Goal: Task Accomplishment & Management: Manage account settings

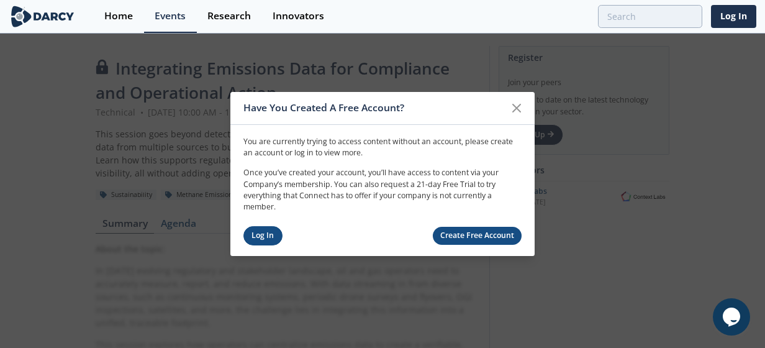
click at [273, 236] on link "Log In" at bounding box center [262, 235] width 39 height 19
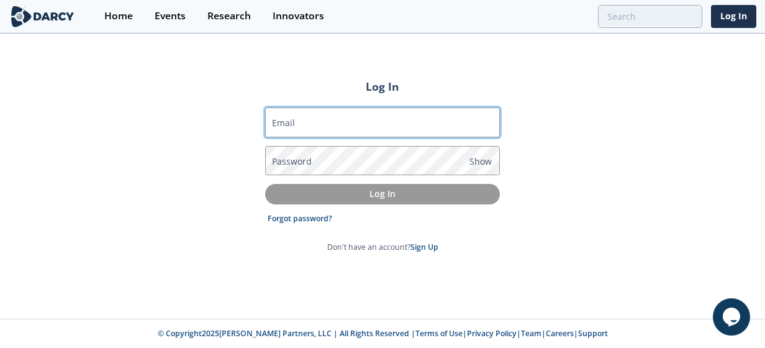
click at [304, 120] on input "Email" at bounding box center [382, 122] width 235 height 30
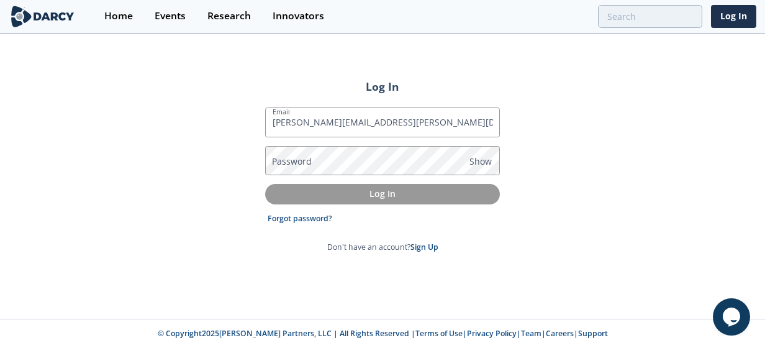
type input "[PERSON_NAME][EMAIL_ADDRESS][PERSON_NAME][DOMAIN_NAME]"
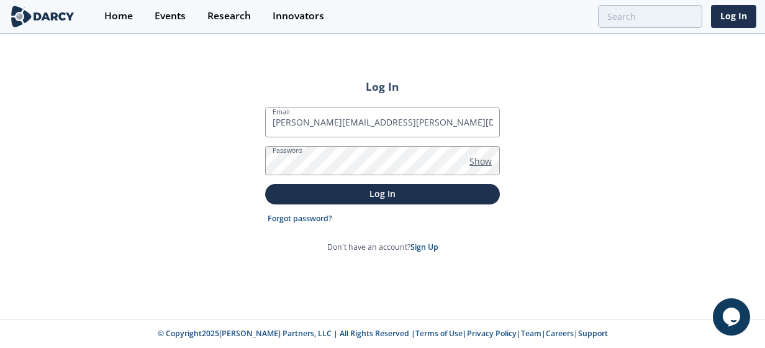
click at [485, 155] on span "Show" at bounding box center [480, 161] width 22 height 13
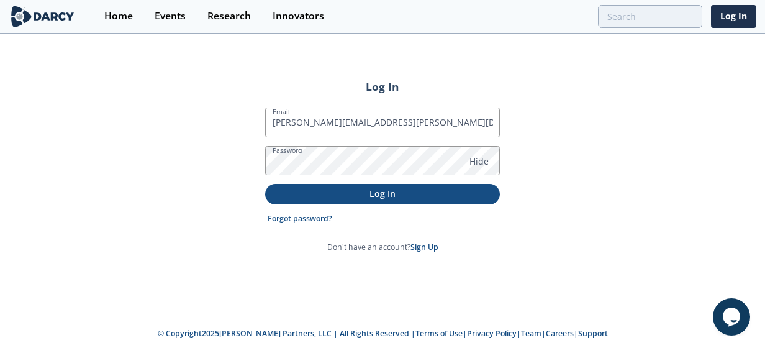
click at [328, 193] on p "Log In" at bounding box center [382, 193] width 217 height 13
click at [351, 191] on p "Log In" at bounding box center [382, 193] width 217 height 13
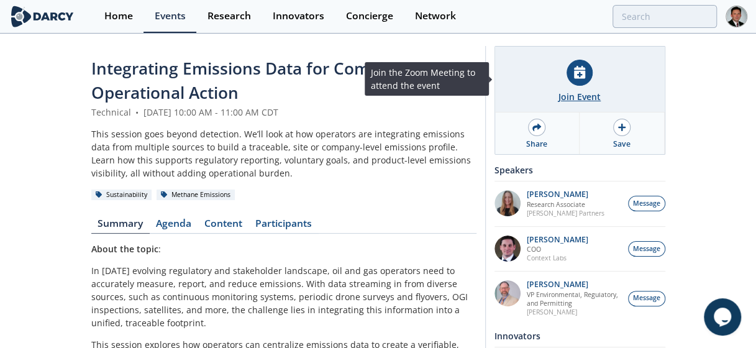
click at [578, 84] on div at bounding box center [579, 73] width 26 height 26
